Goal: Information Seeking & Learning: Find specific page/section

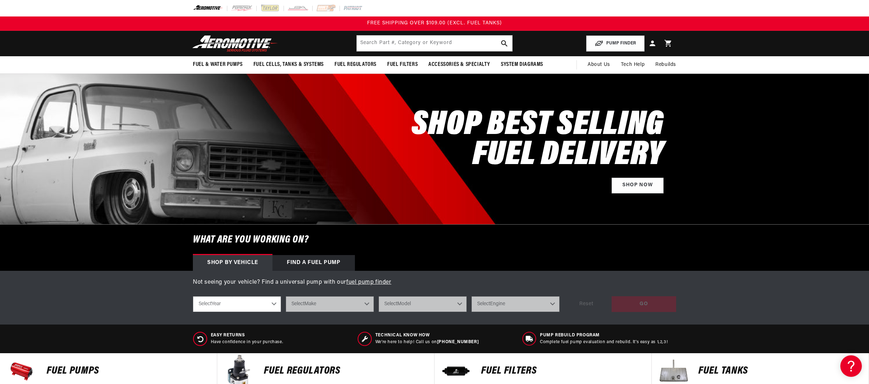
click at [323, 264] on div "Find a Fuel Pump" at bounding box center [313, 263] width 82 height 16
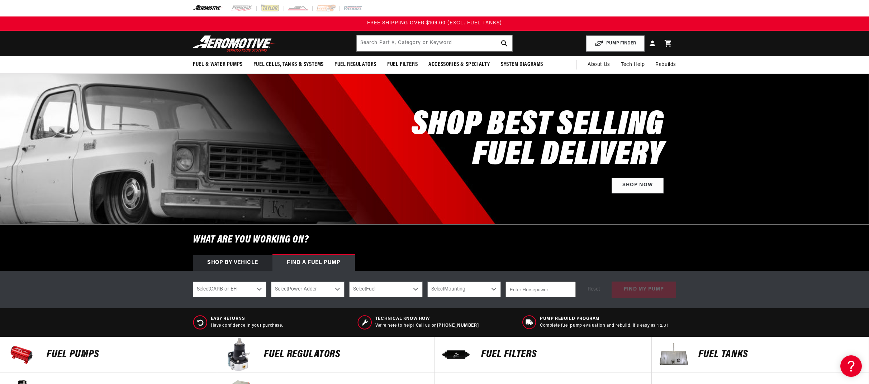
click at [255, 289] on select "Select CARB or EFI Carbureted Fuel Injected" at bounding box center [229, 290] width 73 height 16
select select "Fuel-Injected"
click at [193, 282] on select "Select CARB or EFI Carbureted Fuel Injected" at bounding box center [229, 290] width 73 height 16
select select "Fuel-Injected"
click at [307, 290] on select "Select Power Adder No - Naturally Aspirated Yes - Forced Induction" at bounding box center [307, 290] width 73 height 16
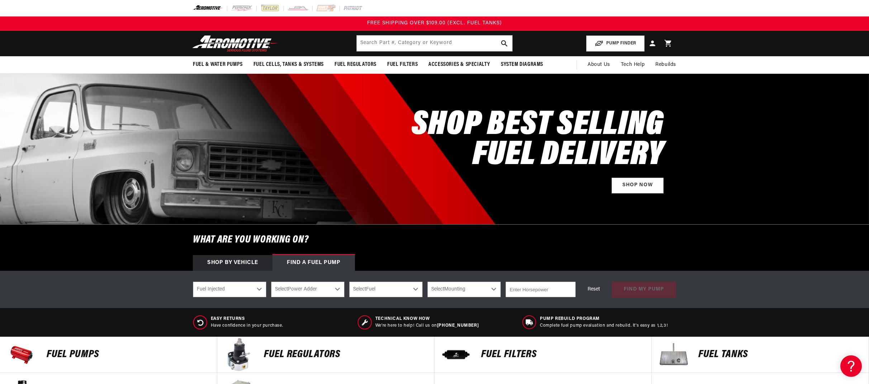
select select "No-Naturally-Aspirated"
click at [271, 282] on select "Select Power Adder No - Naturally Aspirated Yes - Forced Induction" at bounding box center [307, 290] width 73 height 16
select select "No-Naturally-Aspirated"
click at [382, 291] on select "Select Fuel E85 Gas" at bounding box center [385, 290] width 73 height 16
select select "Gas"
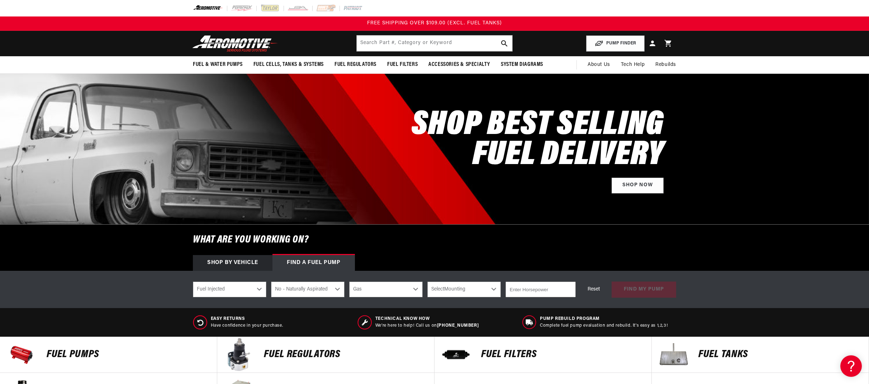
click at [349, 282] on select "Select Fuel E85 Gas" at bounding box center [385, 290] width 73 height 16
select select "Gas"
click at [450, 291] on select "Select Mounting External In-Tank" at bounding box center [463, 290] width 73 height 16
select select "In-Tank"
click at [427, 282] on select "Select Mounting External In-Tank" at bounding box center [463, 290] width 73 height 16
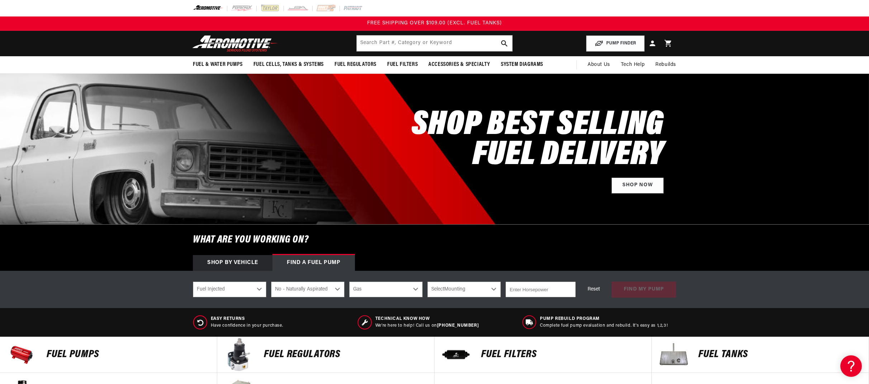
select select "In-Tank"
click at [529, 292] on input "number" at bounding box center [540, 290] width 70 height 16
type input "600"
click at [657, 290] on button "find my pump" at bounding box center [643, 290] width 65 height 16
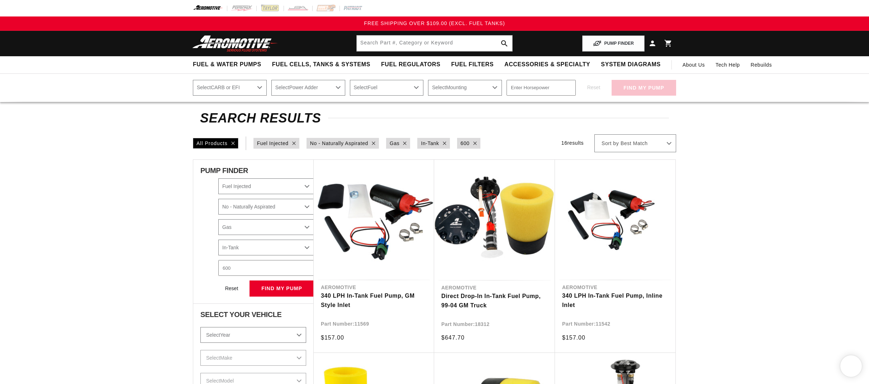
select select "Fuel-Injected"
select select "No-Naturally-Aspirated"
select select "Gas"
select select "In-Tank"
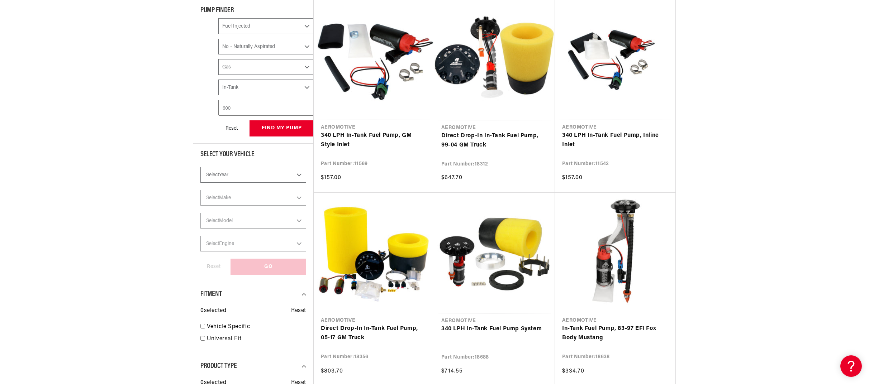
scroll to position [179, 0]
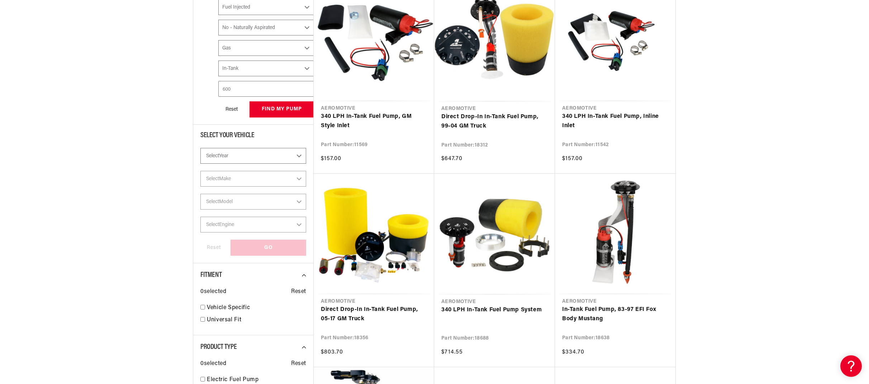
click at [263, 157] on select "Select Year 2023 2022 2021 2020 2019 2018 2017 2016 2015 2014 2013 2012 2011 20…" at bounding box center [253, 156] width 106 height 16
select select "1967"
click at [200, 148] on select "Select Year 2023 2022 2021 2020 2019 2018 2017 2016 2015 2014 2013 2012 2011 20…" at bounding box center [253, 156] width 106 height 16
select select "Year"
select select "CarbOrEFI"
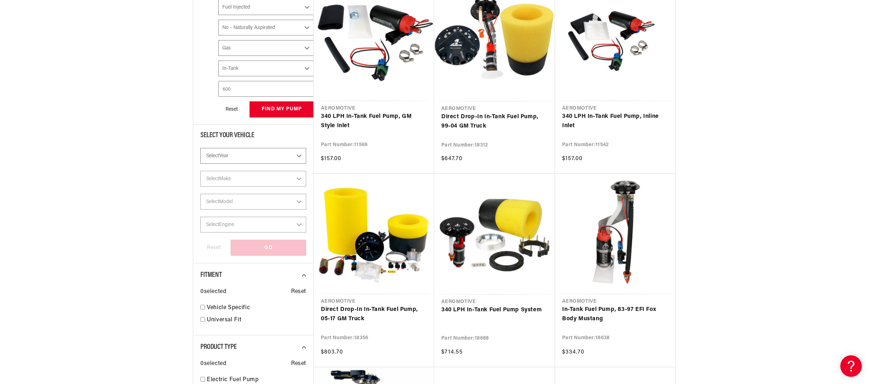
select select "PowerAdder"
select select "Fuel"
select select "Mounting"
select select "1967"
select select "Fuel-Injected"
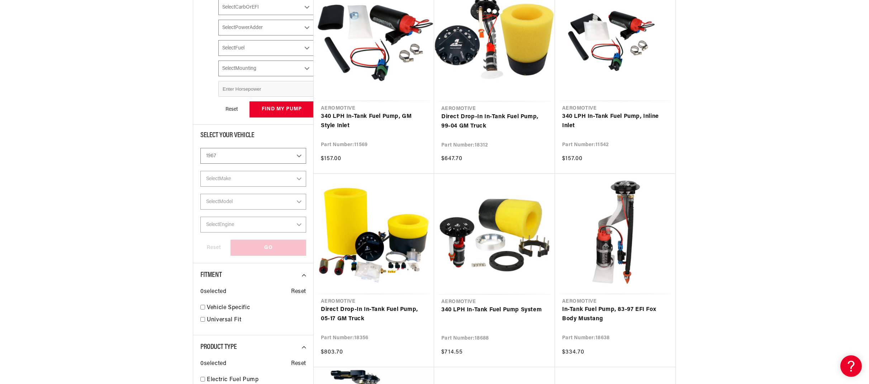
select select "No-Naturally-Aspirated"
select select "Gas"
select select "In-Tank"
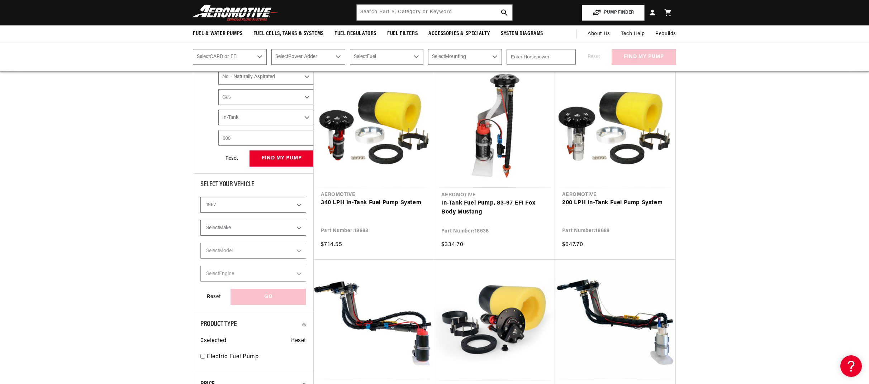
scroll to position [134, 0]
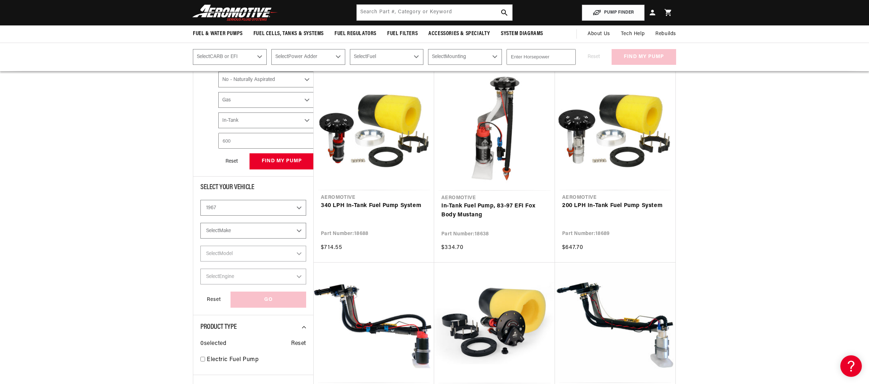
click at [261, 232] on select "Select Make Buick Chevrolet Dodge Ford GMC Oldsmobile Plymouth Pontiac" at bounding box center [253, 231] width 106 height 16
select select "Pontiac"
click at [200, 223] on select "Select Make Buick Chevrolet Dodge Ford GMC Oldsmobile Plymouth Pontiac" at bounding box center [253, 231] width 106 height 16
select select "Make"
select select "CarbOrEFI"
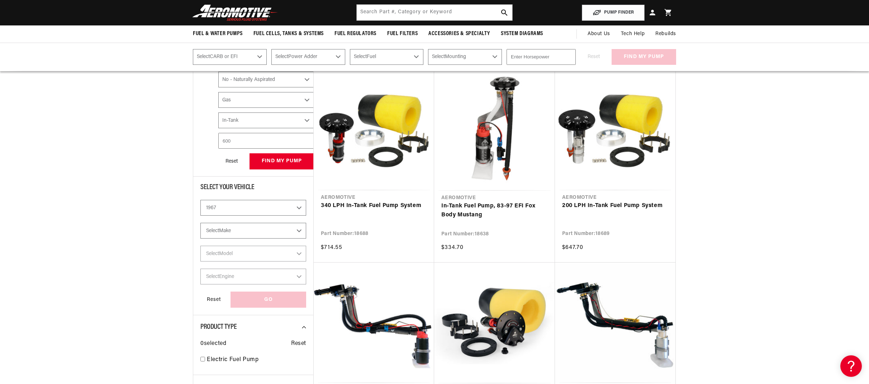
select select "PowerAdder"
select select "Fuel"
select select "Mounting"
select select "Pontiac"
select select "Fuel-Injected"
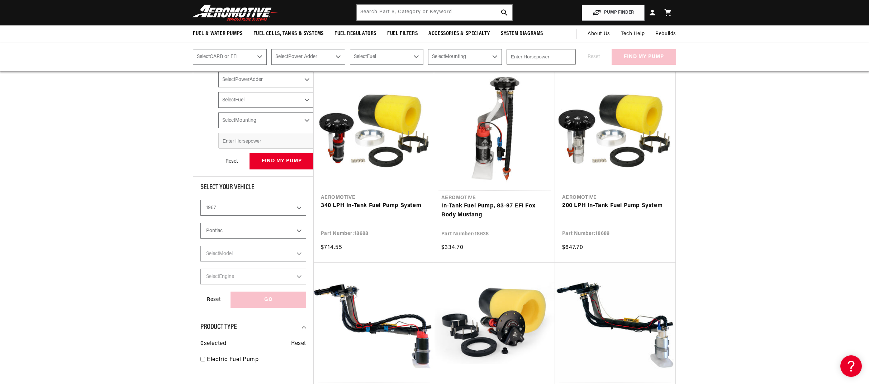
select select "No-Naturally-Aspirated"
select select "Gas"
select select "In-Tank"
click at [256, 251] on select "Select Model Firebird GTO LeMans" at bounding box center [253, 254] width 106 height 16
select select "GTO"
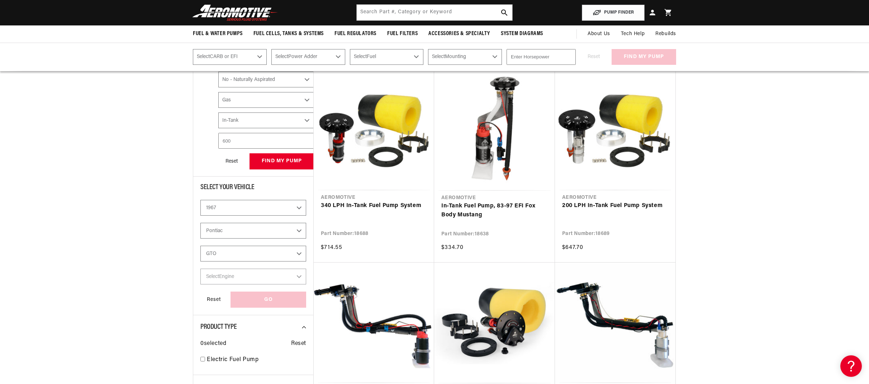
click at [200, 246] on select "Select Model Firebird GTO LeMans" at bounding box center [253, 254] width 106 height 16
select select "GTO"
select select "Fuel-Injected"
select select "No-Naturally-Aspirated"
select select "Gas"
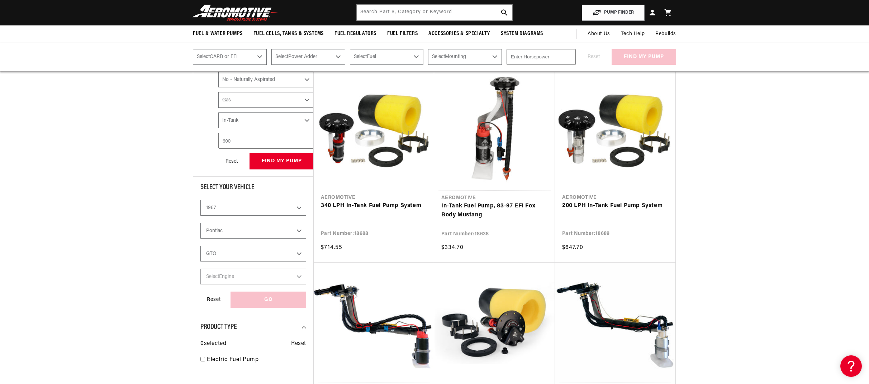
select select "In-Tank"
click at [244, 282] on select "Select Engine 6.6L" at bounding box center [253, 277] width 106 height 16
select select "6.6L"
click at [200, 269] on select "Select Engine 6.6L" at bounding box center [253, 277] width 106 height 16
select select "Engine"
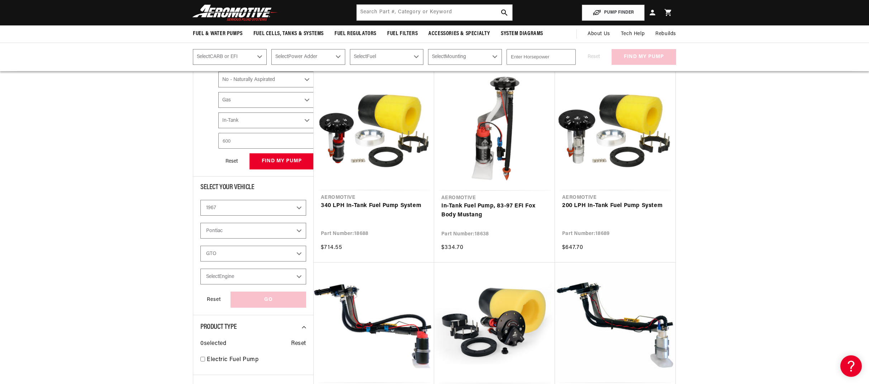
select select "CarbOrEFI"
select select "PowerAdder"
select select "Fuel"
select select "Mounting"
select select "6.6L"
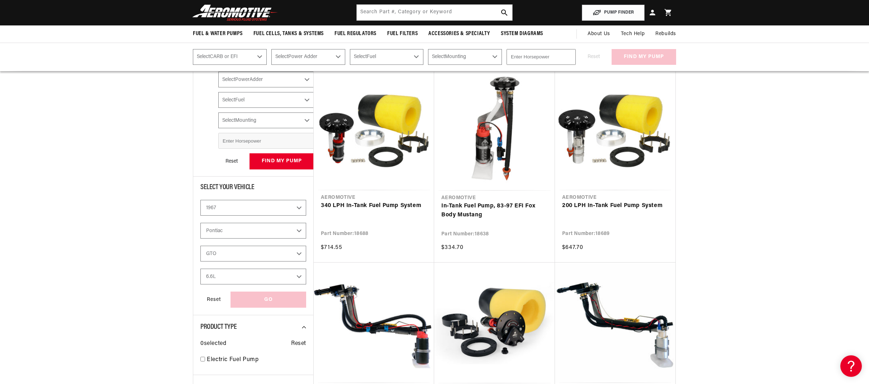
select select "Fuel-Injected"
select select "No-Naturally-Aspirated"
select select "Gas"
select select "In-Tank"
click at [249, 298] on div "GO" at bounding box center [268, 300] width 76 height 16
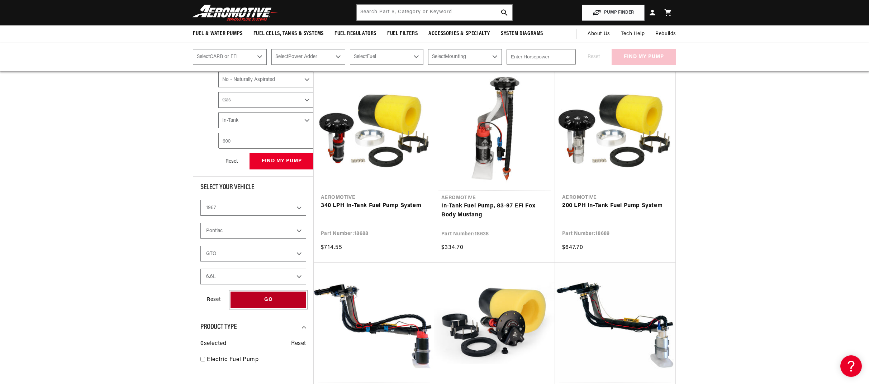
select select "CarbOrEFI"
select select "PowerAdder"
select select "Fuel"
select select "Mounting"
select select "Fuel-Injected"
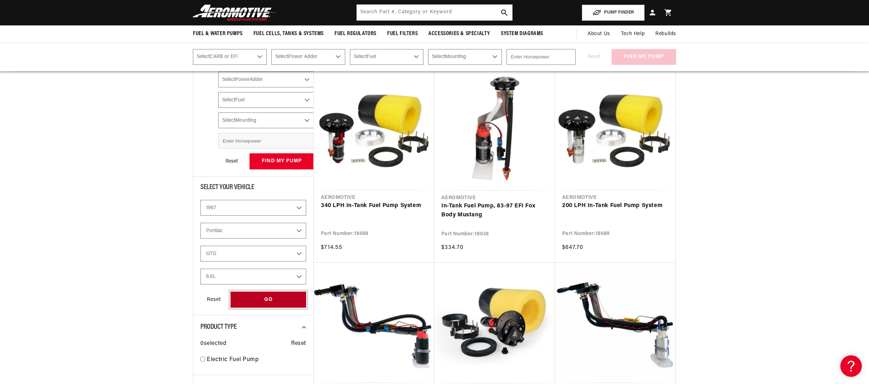
select select "No-Naturally-Aspirated"
select select "Gas"
select select "In-Tank"
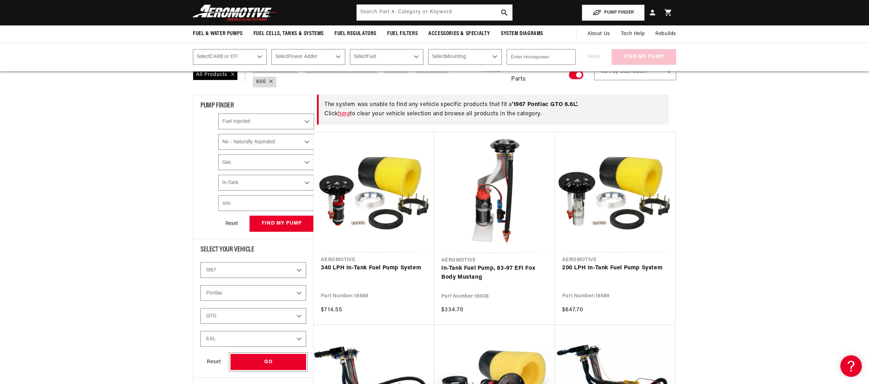
scroll to position [72, 0]
click at [275, 219] on button "find my pump" at bounding box center [281, 224] width 65 height 16
select select "Fuel-Injected"
select select "No-Naturally-Aspirated"
select select "Gas"
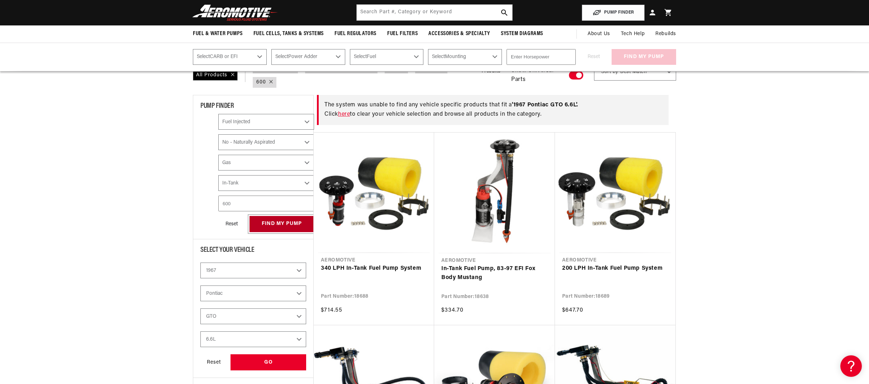
select select "In-Tank"
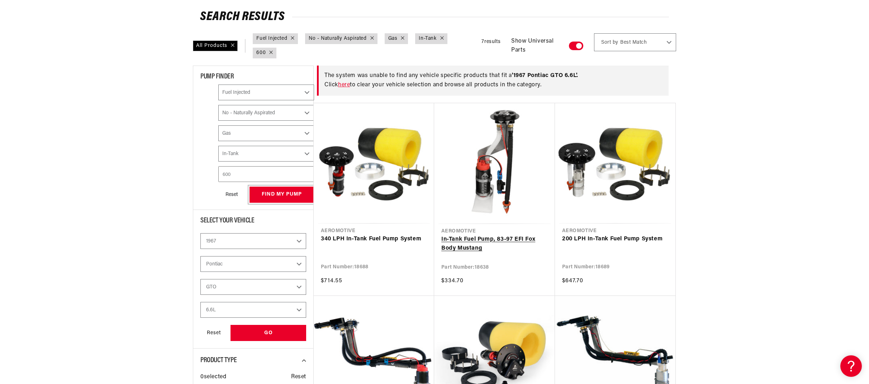
scroll to position [179, 0]
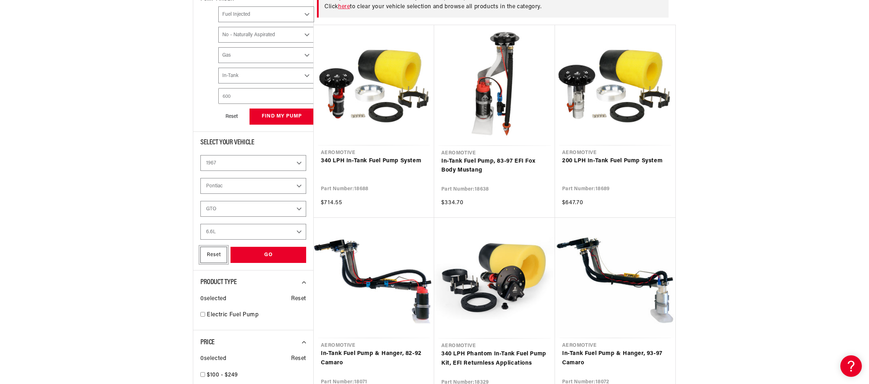
click at [212, 253] on div "Reset" at bounding box center [213, 255] width 27 height 16
select select "CarbOrEFI"
select select "PowerAdder"
select select "Fuel"
select select "Mounting"
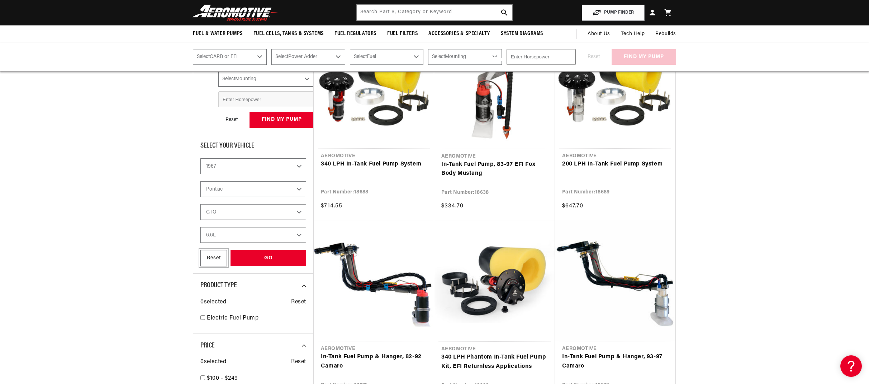
select select "Fuel-Injected"
select select "No-Naturally-Aspirated"
select select "Gas"
select select "In-Tank"
select select "Year"
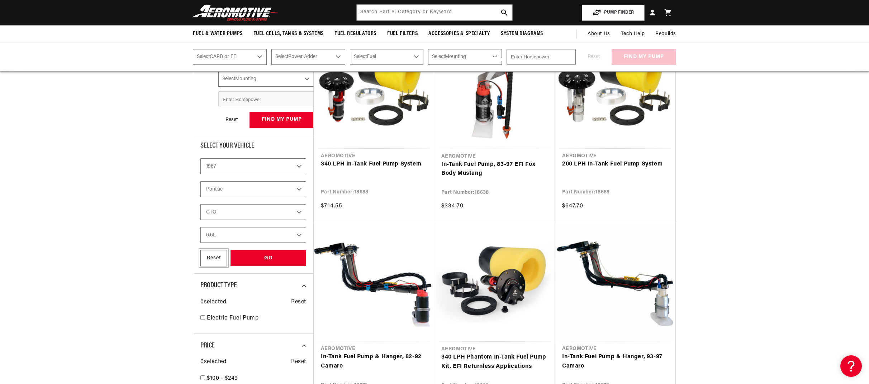
select select "Make"
select select "Model"
select select "Engine"
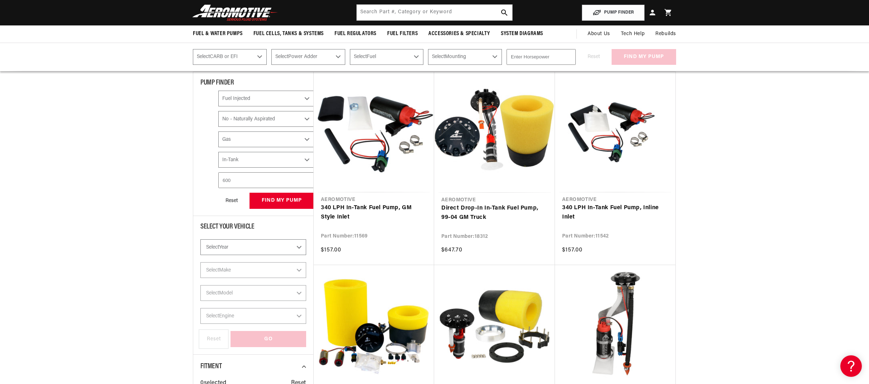
scroll to position [63, 0]
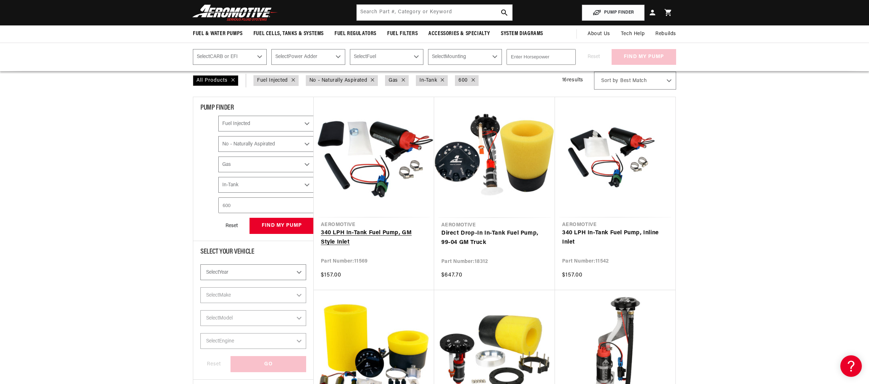
click at [354, 229] on link "340 LPH In-Tank Fuel Pump, GM Style Inlet" at bounding box center [374, 238] width 106 height 18
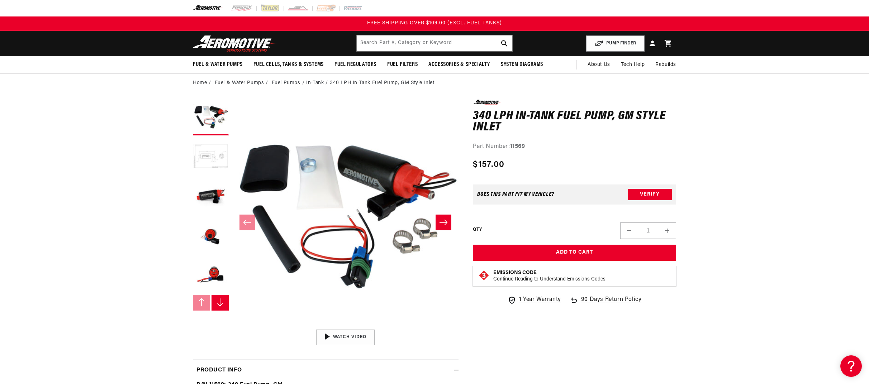
click at [212, 157] on button "Load image 2 in gallery view" at bounding box center [211, 157] width 36 height 36
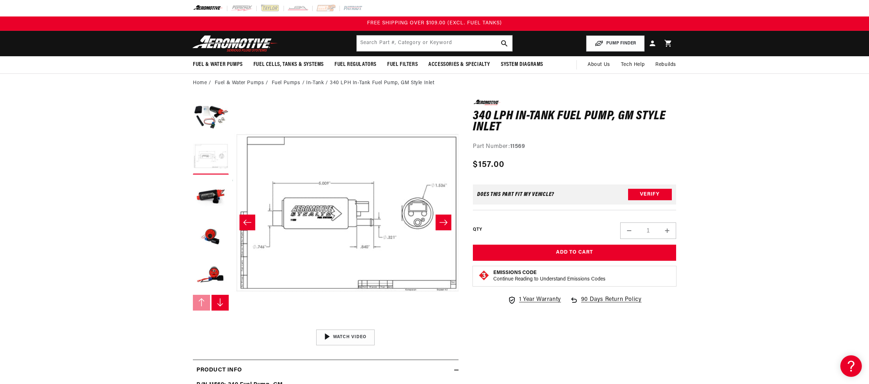
scroll to position [0, 226]
click at [211, 194] on button "Load image 3 in gallery view" at bounding box center [211, 196] width 36 height 36
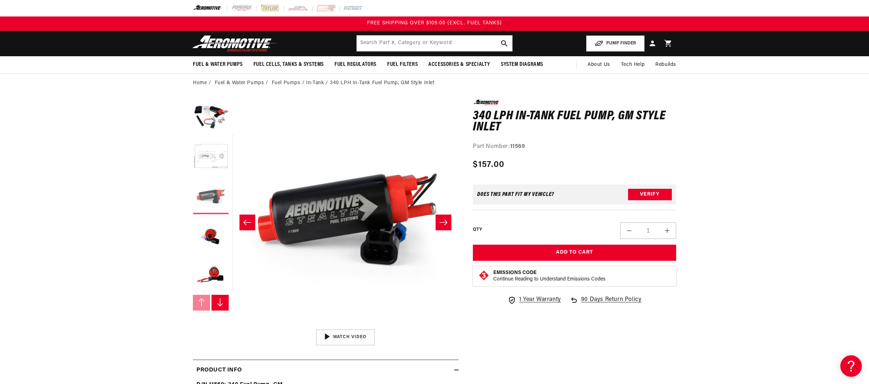
scroll to position [0, 453]
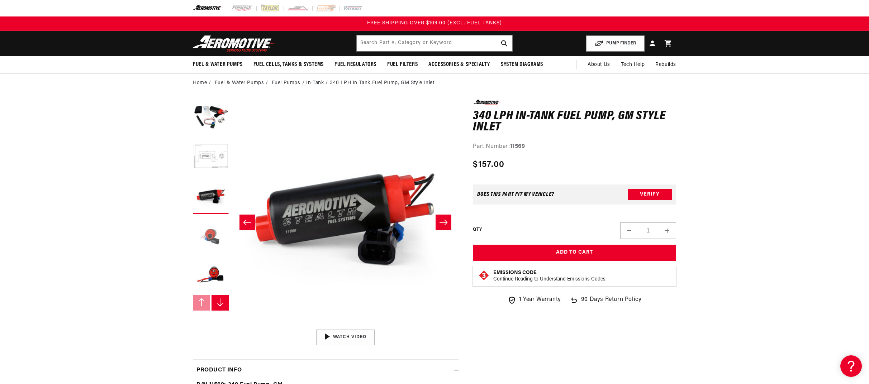
click at [209, 236] on button "Load image 4 in gallery view" at bounding box center [211, 236] width 36 height 36
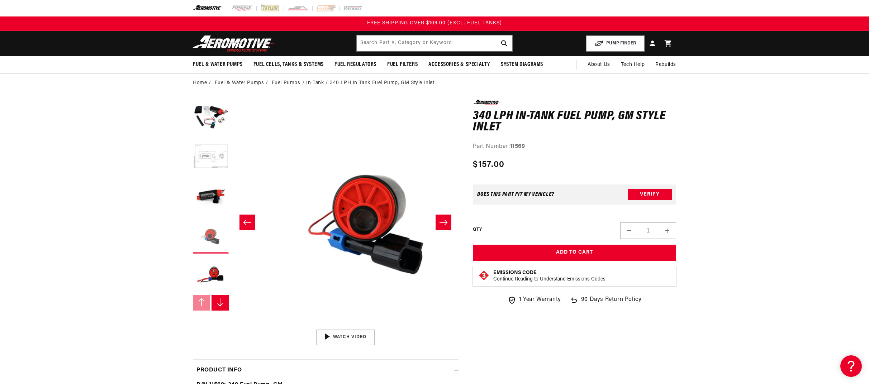
scroll to position [0, 679]
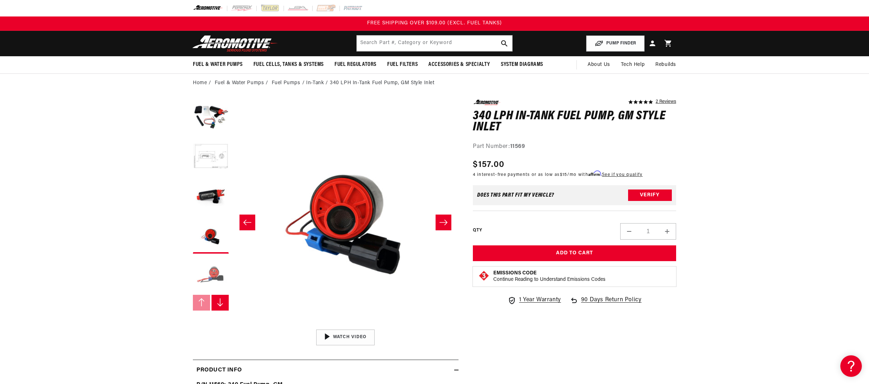
click at [213, 276] on button "Load image 5 in gallery view" at bounding box center [211, 275] width 36 height 36
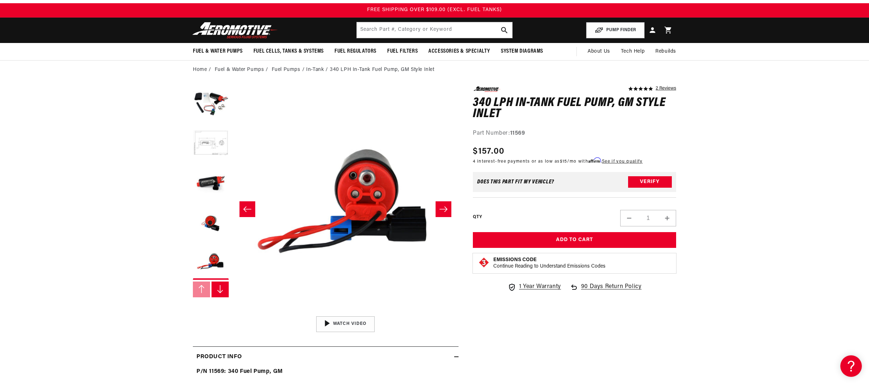
scroll to position [0, 0]
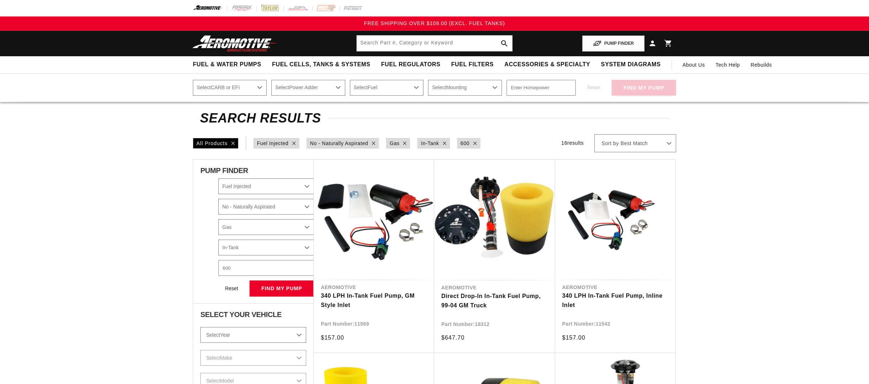
select select "Fuel-Injected"
select select "No-Naturally-Aspirated"
select select "Gas"
select select "In-Tank"
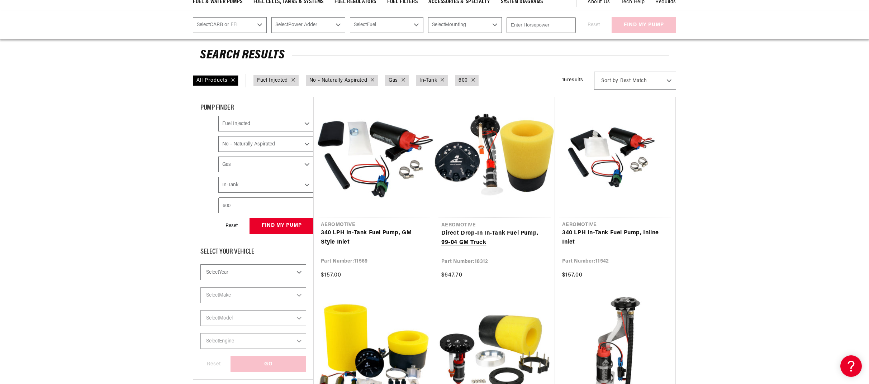
click at [500, 229] on link "Direct Drop-In In-Tank Fuel Pump, 99-04 GM Truck" at bounding box center [494, 238] width 106 height 18
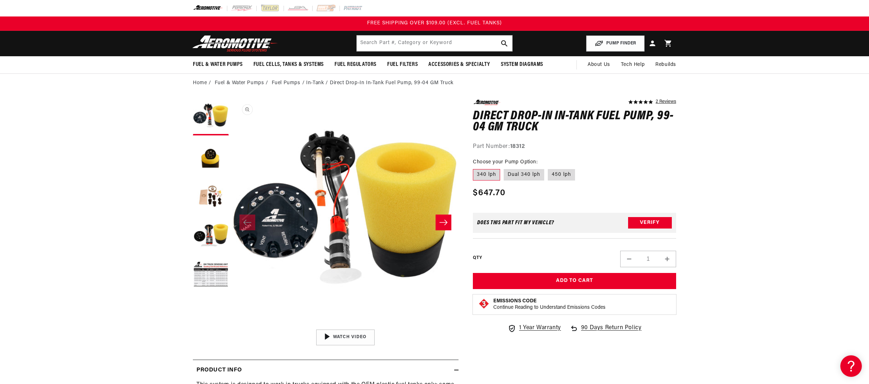
click at [232, 326] on button "Open media 1 in modal" at bounding box center [232, 326] width 0 height 0
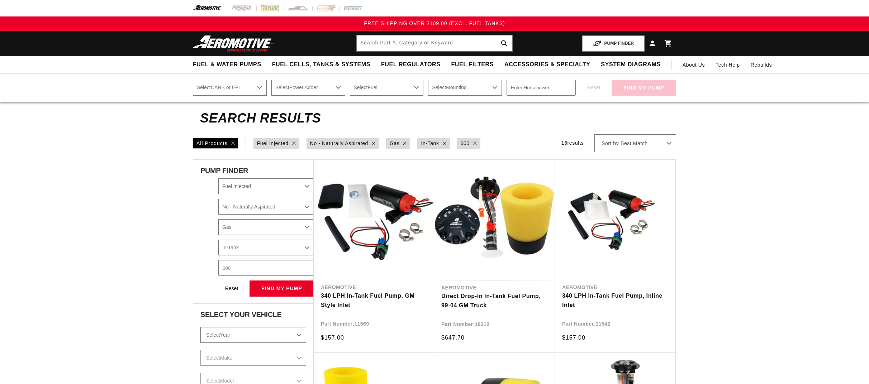
select select "Fuel-Injected"
select select "No-Naturally-Aspirated"
select select "Gas"
select select "In-Tank"
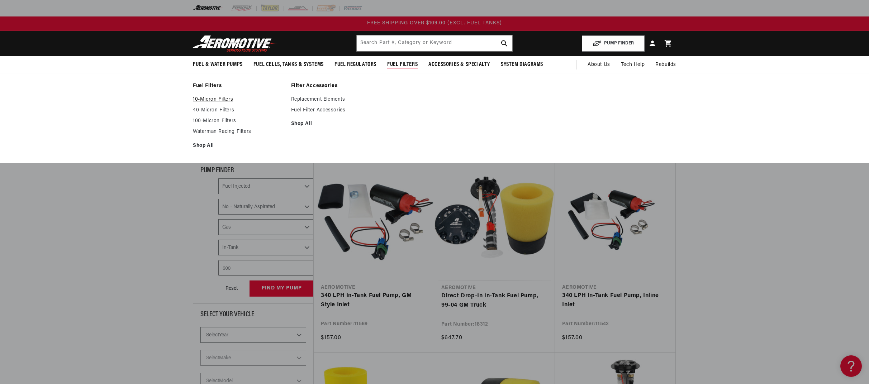
click at [214, 99] on link "10-Micron Filters" at bounding box center [238, 99] width 91 height 6
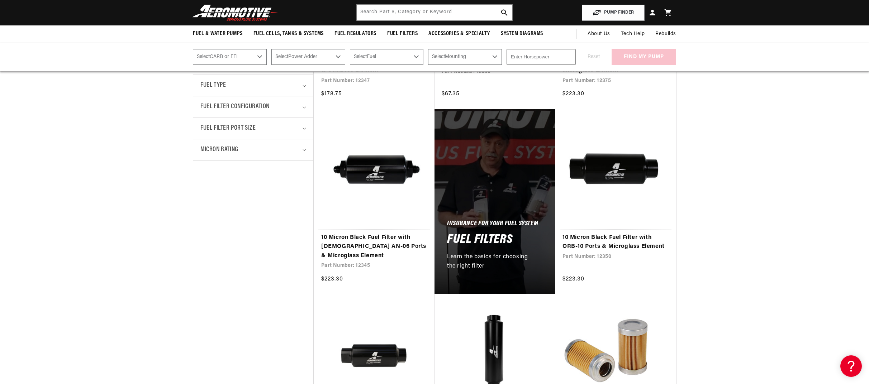
scroll to position [287, 0]
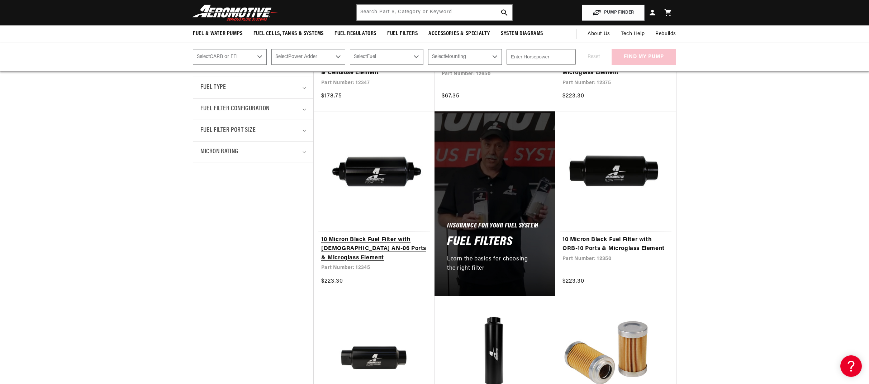
click at [368, 235] on link "10 Micron Black Fuel Filter with [DEMOGRAPHIC_DATA] AN-06 Ports & Microglass El…" at bounding box center [374, 249] width 106 height 28
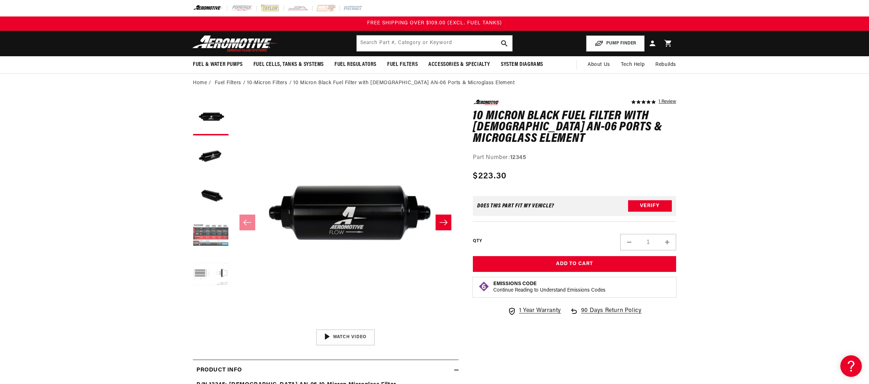
click at [211, 229] on button "Load image 4 in gallery view" at bounding box center [211, 236] width 36 height 36
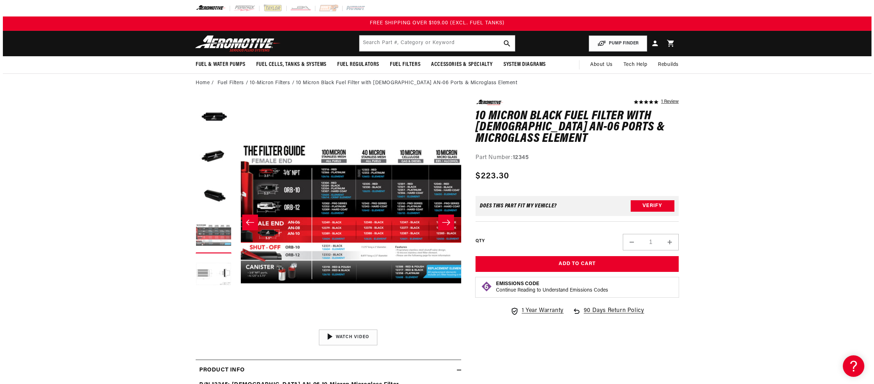
scroll to position [0, 679]
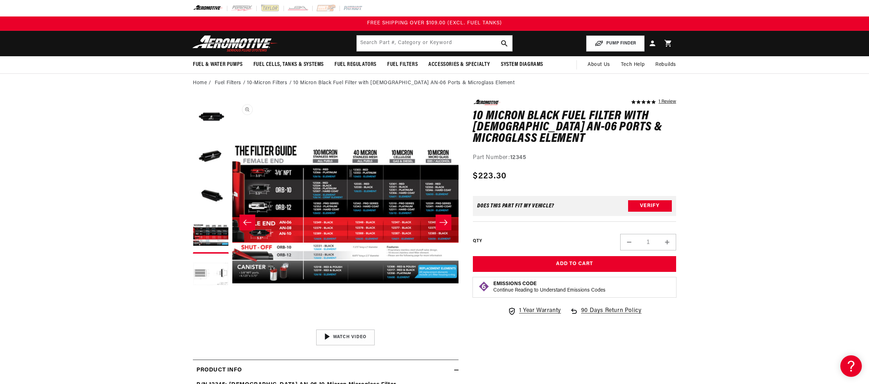
click at [232, 326] on button "Open media 4 in modal" at bounding box center [232, 326] width 0 height 0
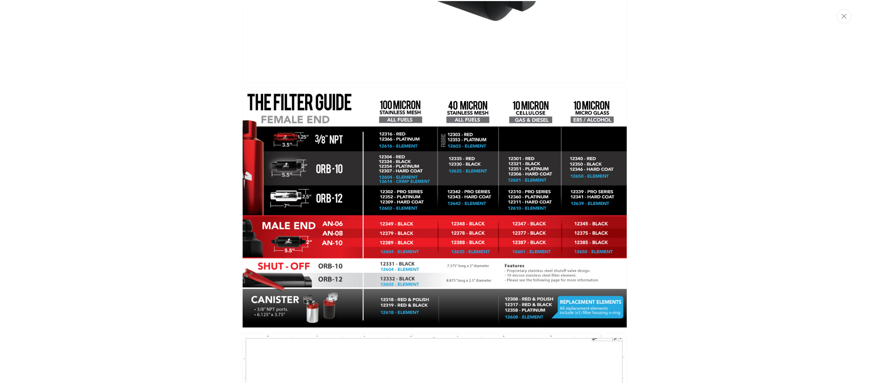
scroll to position [710, 0]
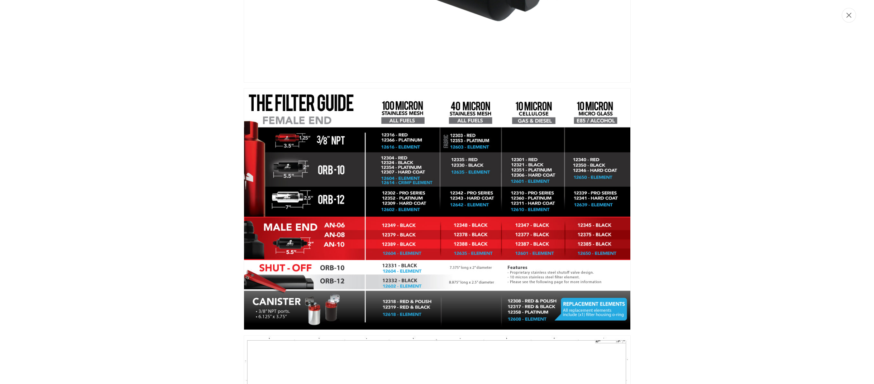
click at [850, 12] on button "Close" at bounding box center [849, 15] width 14 height 15
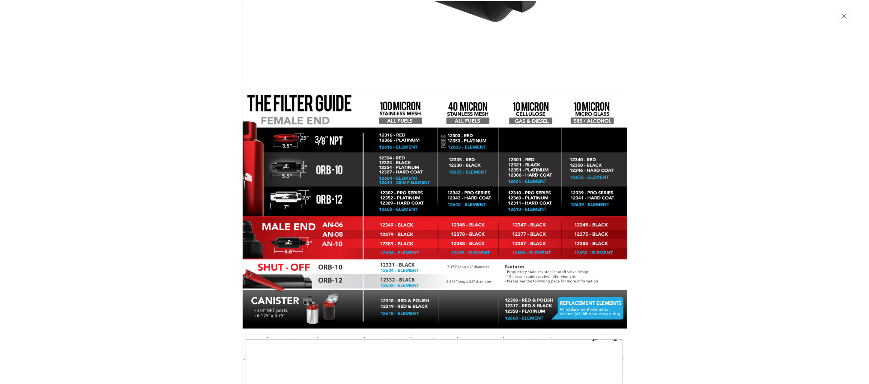
scroll to position [0, 679]
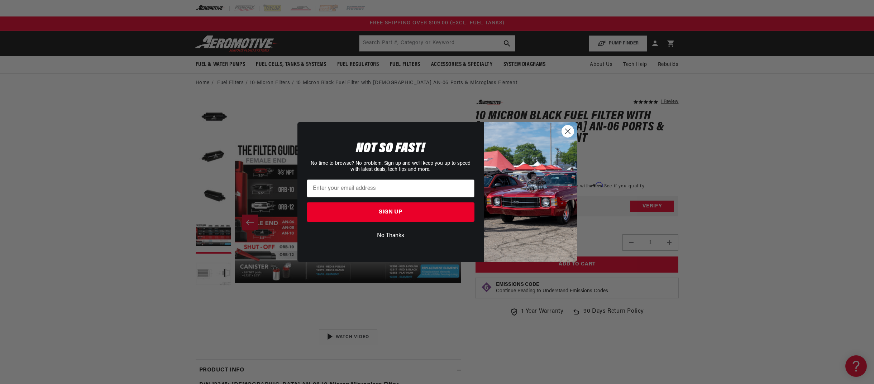
click at [398, 237] on button "No Thanks" at bounding box center [391, 236] width 168 height 14
